Goal: Information Seeking & Learning: Learn about a topic

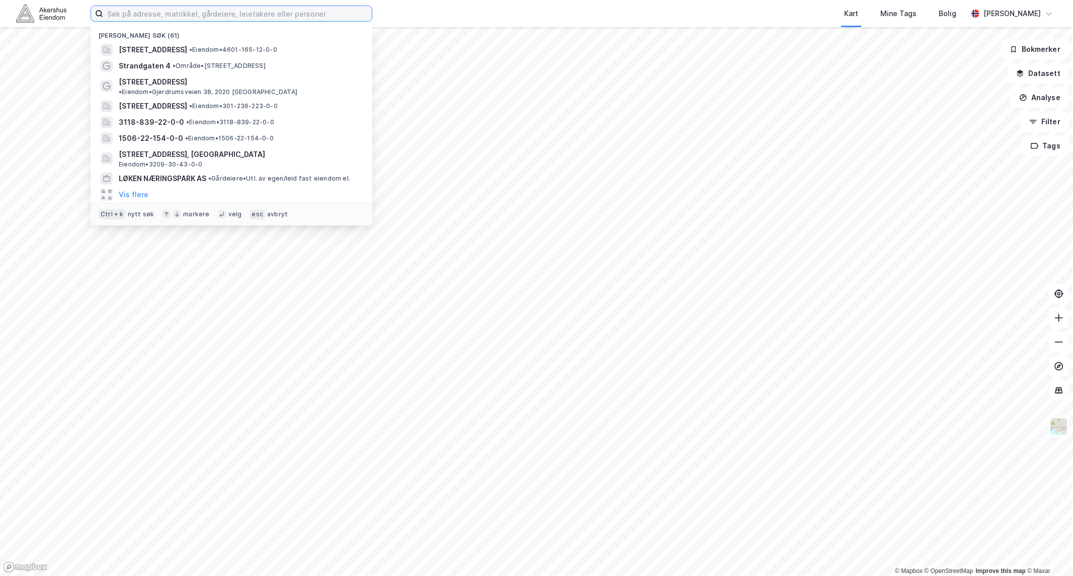
click at [189, 17] on input at bounding box center [237, 13] width 269 height 15
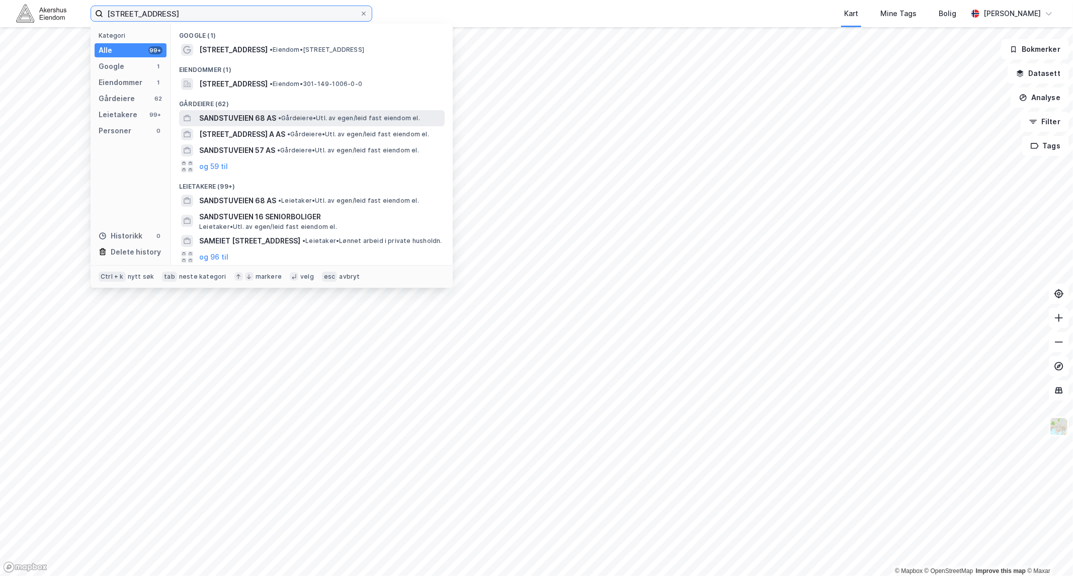
type input "[STREET_ADDRESS]"
click at [253, 116] on span "SANDSTUVEIEN 68 AS" at bounding box center [237, 118] width 77 height 12
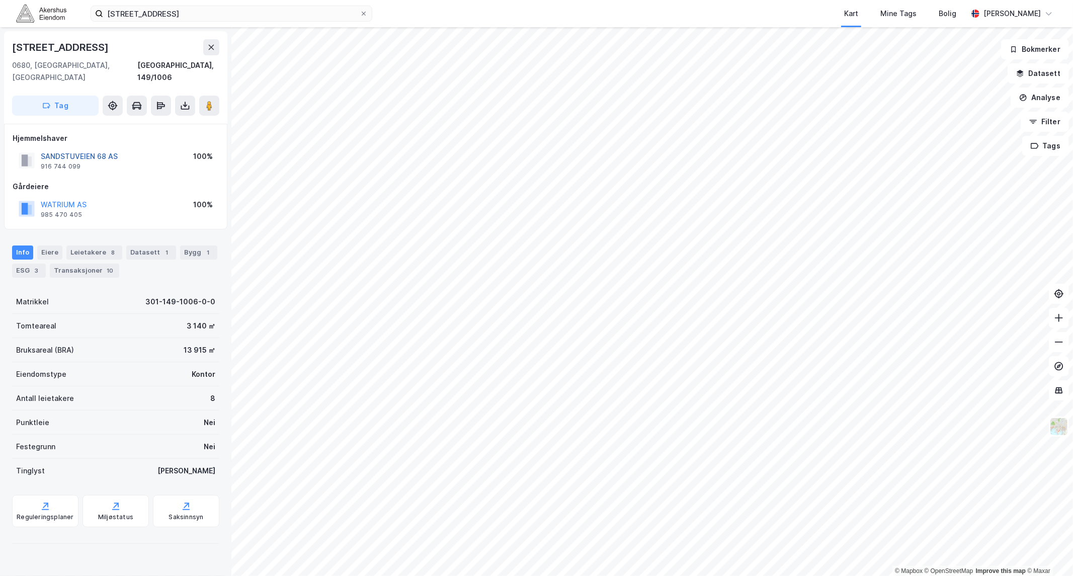
click at [0, 0] on button "SANDSTUVEIEN 68 AS" at bounding box center [0, 0] width 0 height 0
click at [0, 0] on button "[STREET_ADDRESS][DATE]" at bounding box center [0, 0] width 0 height 0
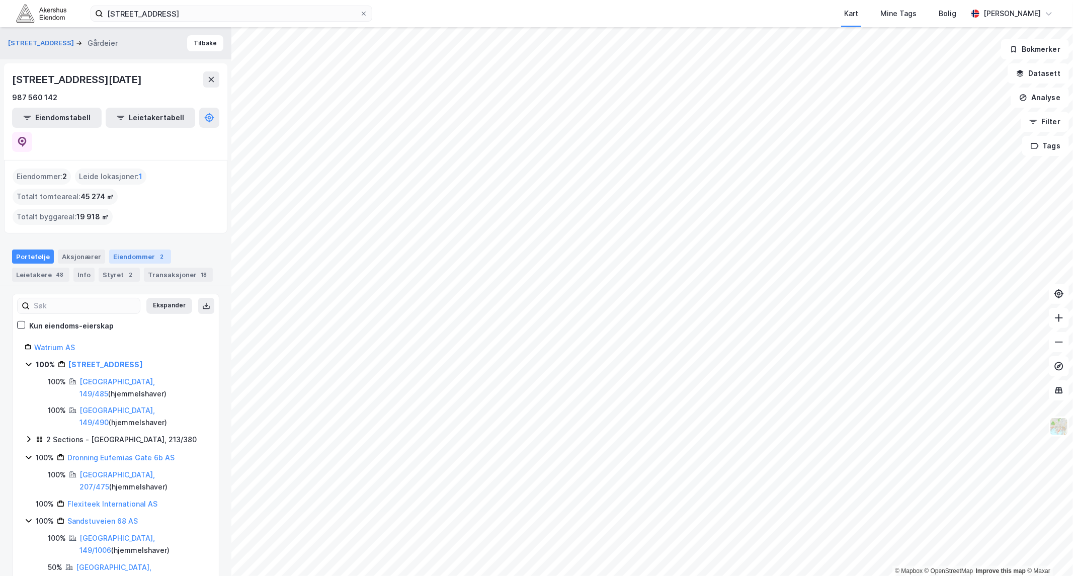
click at [127, 249] on div "Eiendommer 2" at bounding box center [140, 256] width 62 height 14
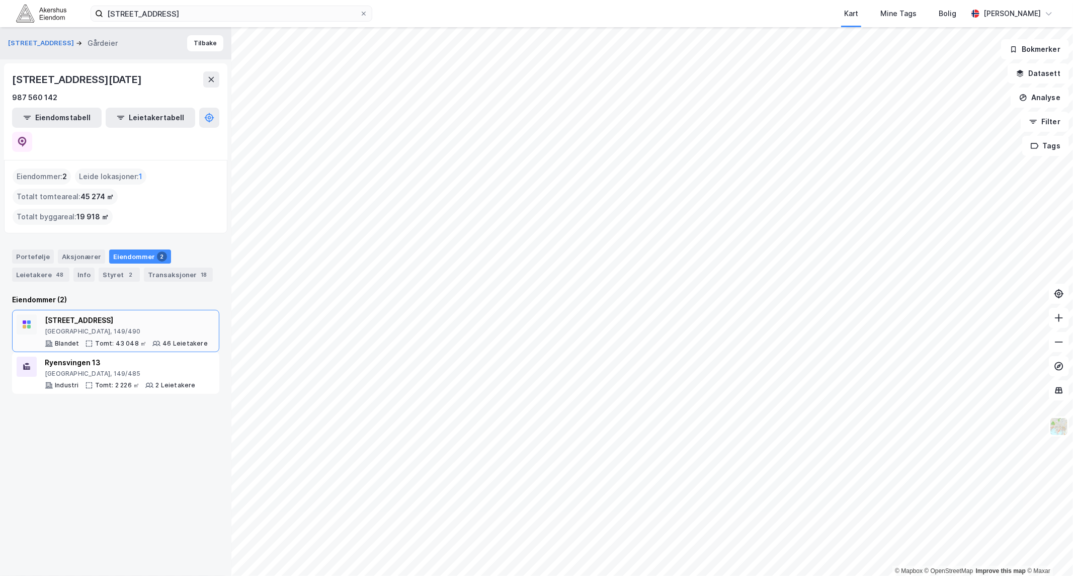
click at [77, 314] on div "[STREET_ADDRESS]" at bounding box center [126, 320] width 163 height 12
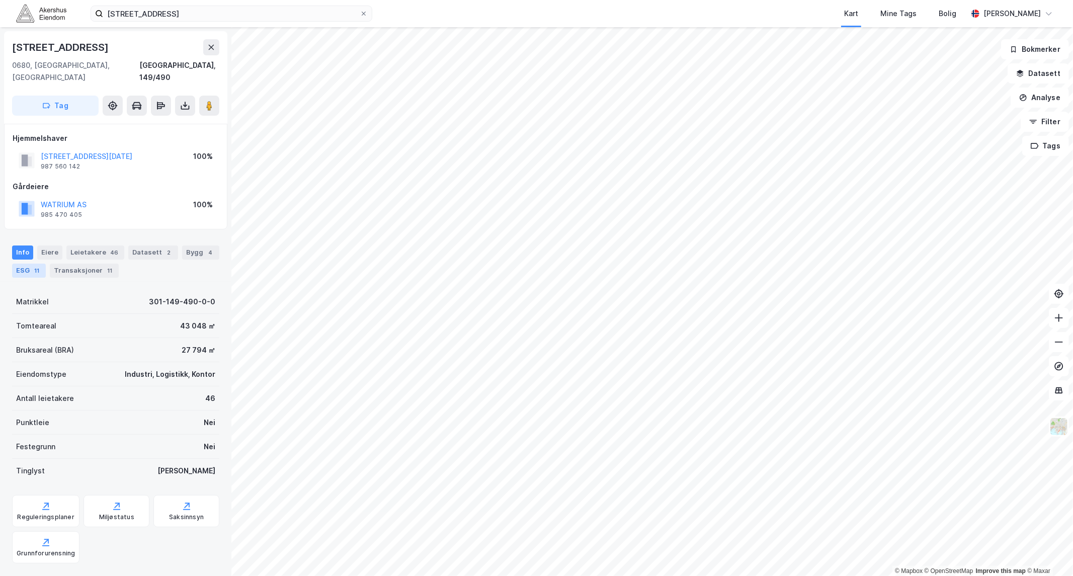
click at [36, 266] on div "11" at bounding box center [37, 271] width 10 height 10
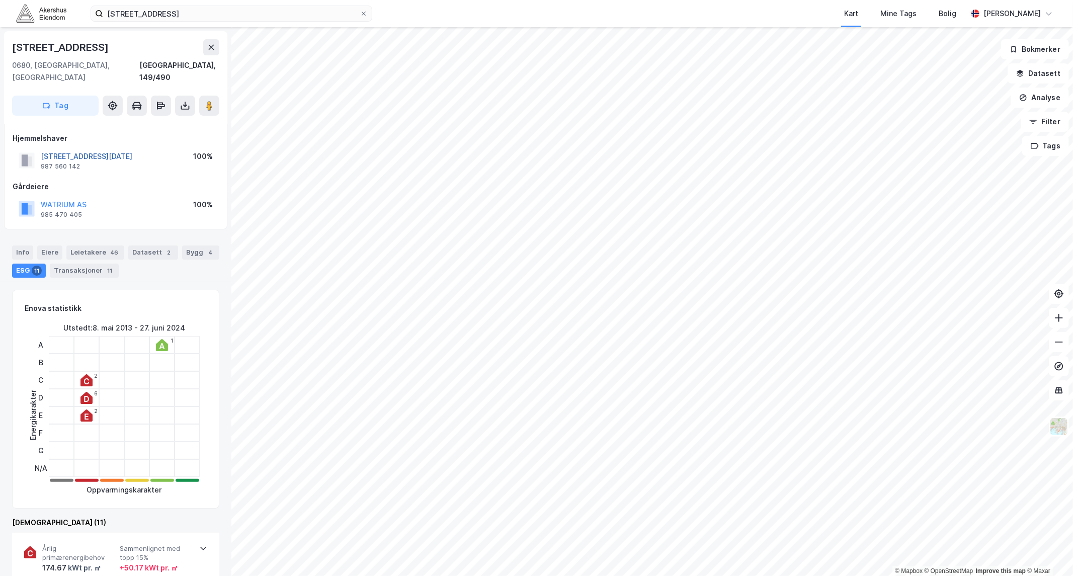
click at [0, 0] on button "[STREET_ADDRESS][DATE]" at bounding box center [0, 0] width 0 height 0
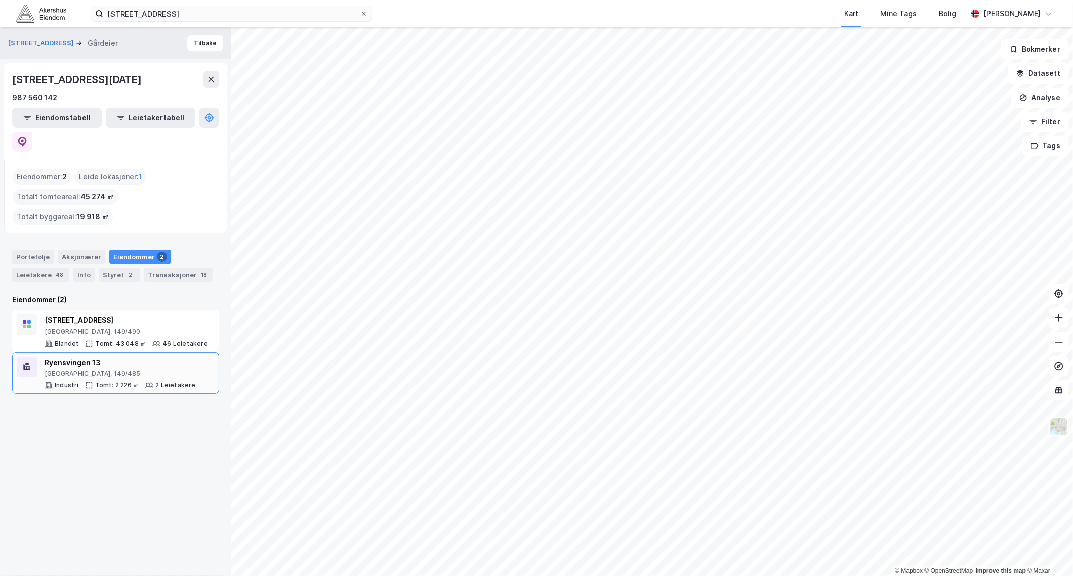
click at [79, 370] on div "[GEOGRAPHIC_DATA], 149/485" at bounding box center [120, 374] width 151 height 8
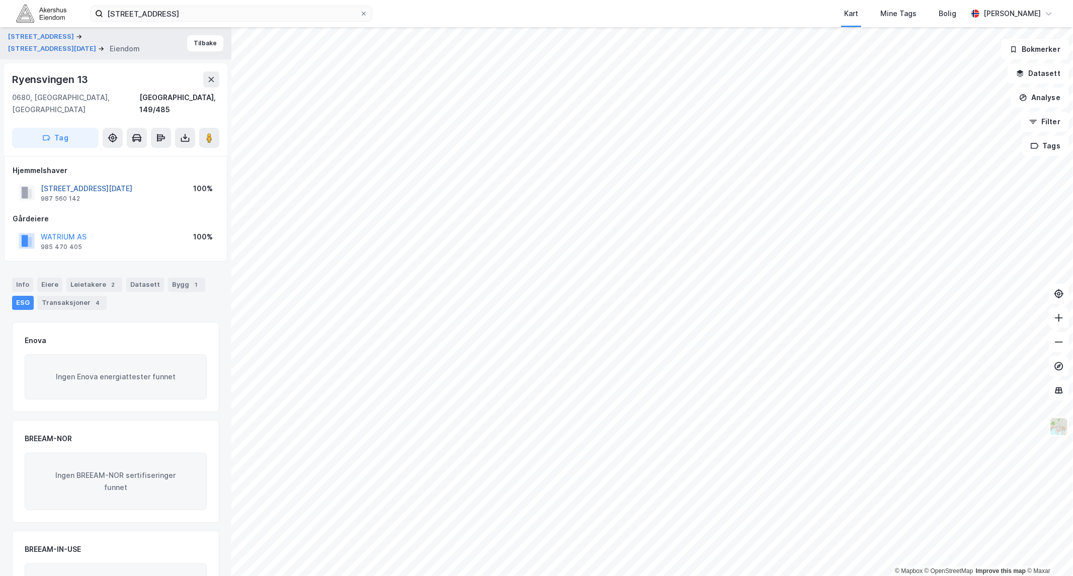
click at [0, 0] on button "[STREET_ADDRESS][DATE]" at bounding box center [0, 0] width 0 height 0
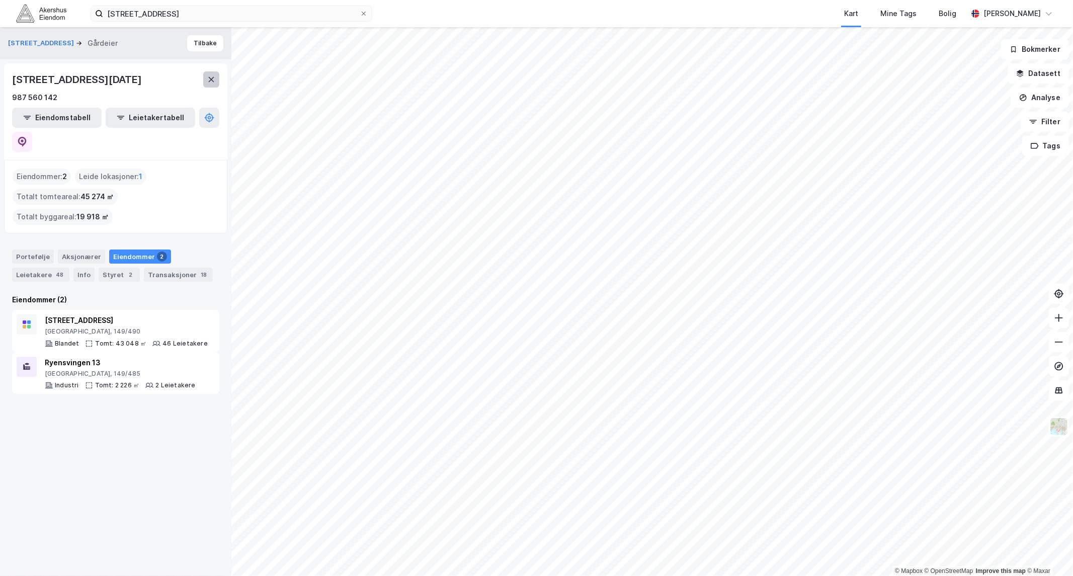
click at [212, 76] on icon at bounding box center [211, 79] width 8 height 8
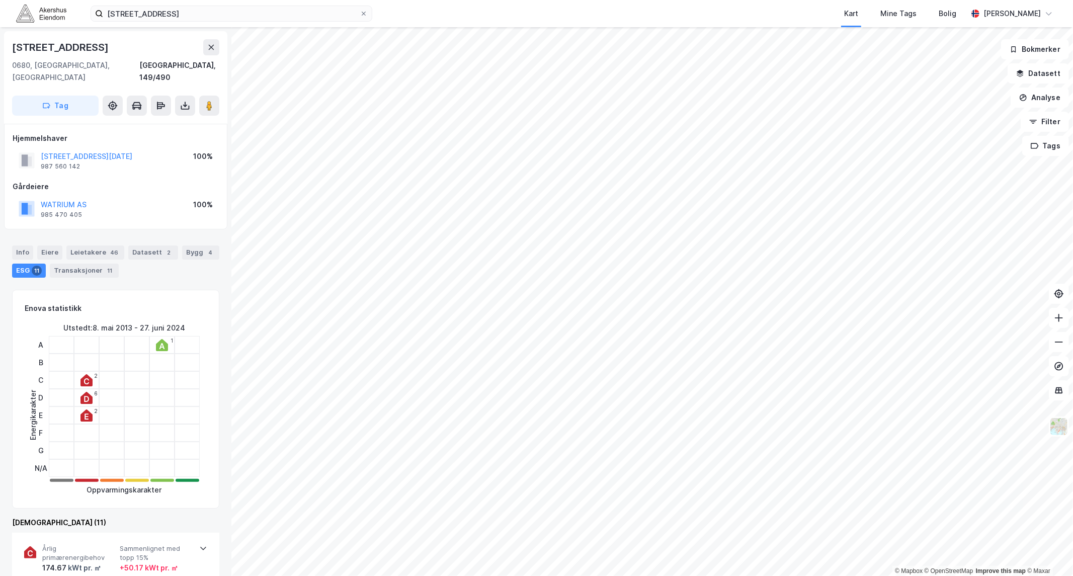
scroll to position [1, 0]
click at [0, 0] on button "[STREET_ADDRESS][DATE]" at bounding box center [0, 0] width 0 height 0
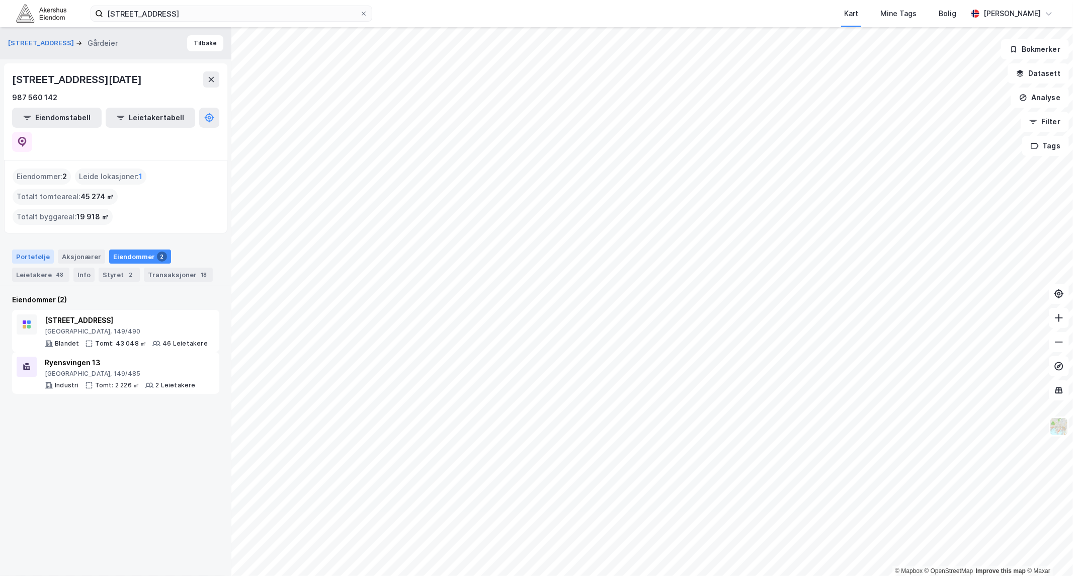
click at [18, 249] on div "Portefølje" at bounding box center [33, 256] width 42 height 14
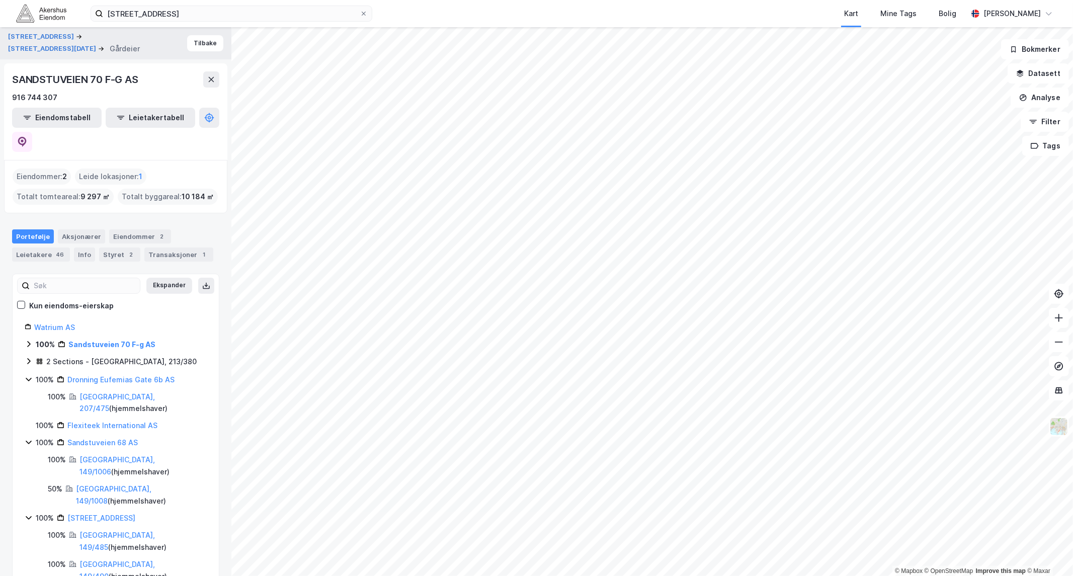
click at [29, 357] on icon at bounding box center [29, 361] width 8 height 8
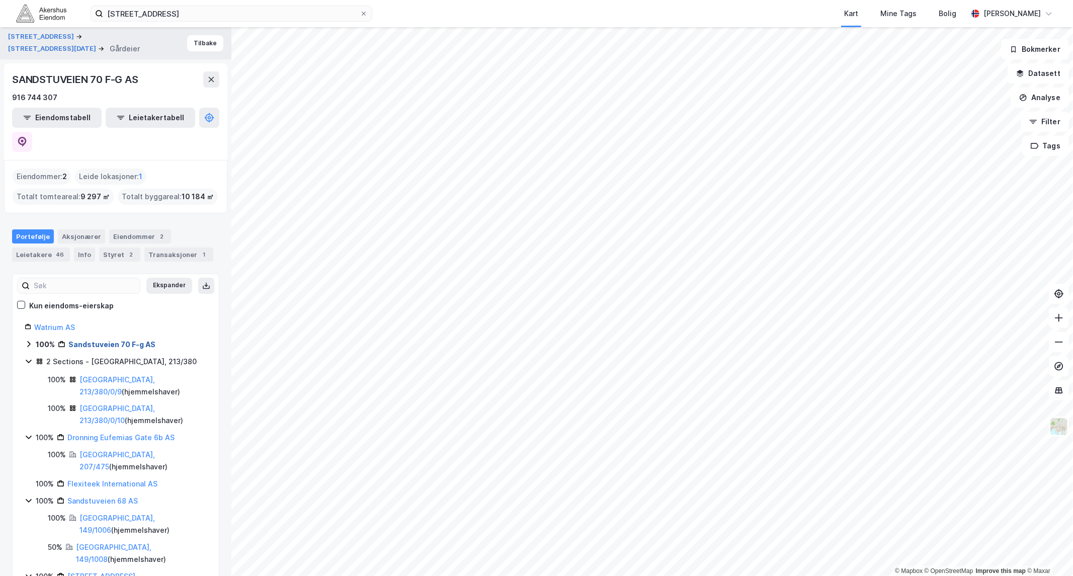
click at [89, 340] on link "Sandstuveien 70 F-g AS" at bounding box center [111, 344] width 87 height 9
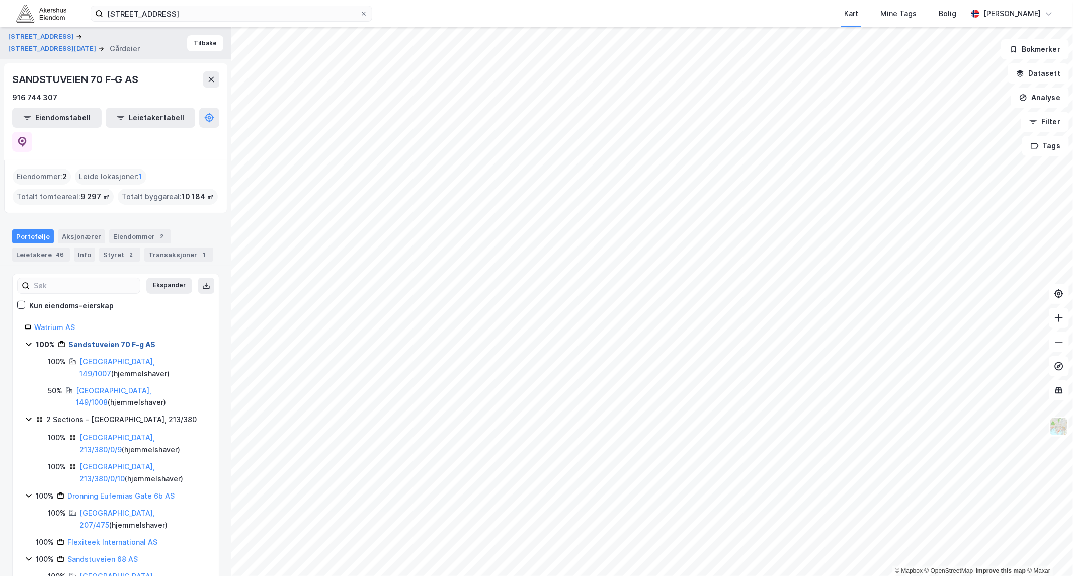
click at [89, 340] on link "Sandstuveien 70 F-g AS" at bounding box center [111, 344] width 87 height 9
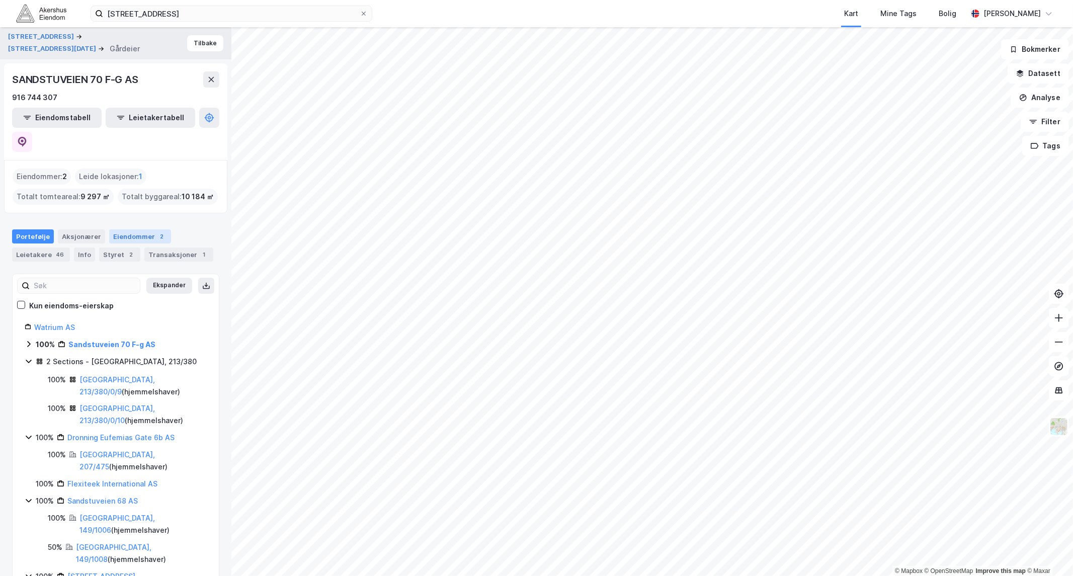
click at [122, 229] on div "Eiendommer 2" at bounding box center [140, 236] width 62 height 14
